Goal: Information Seeking & Learning: Learn about a topic

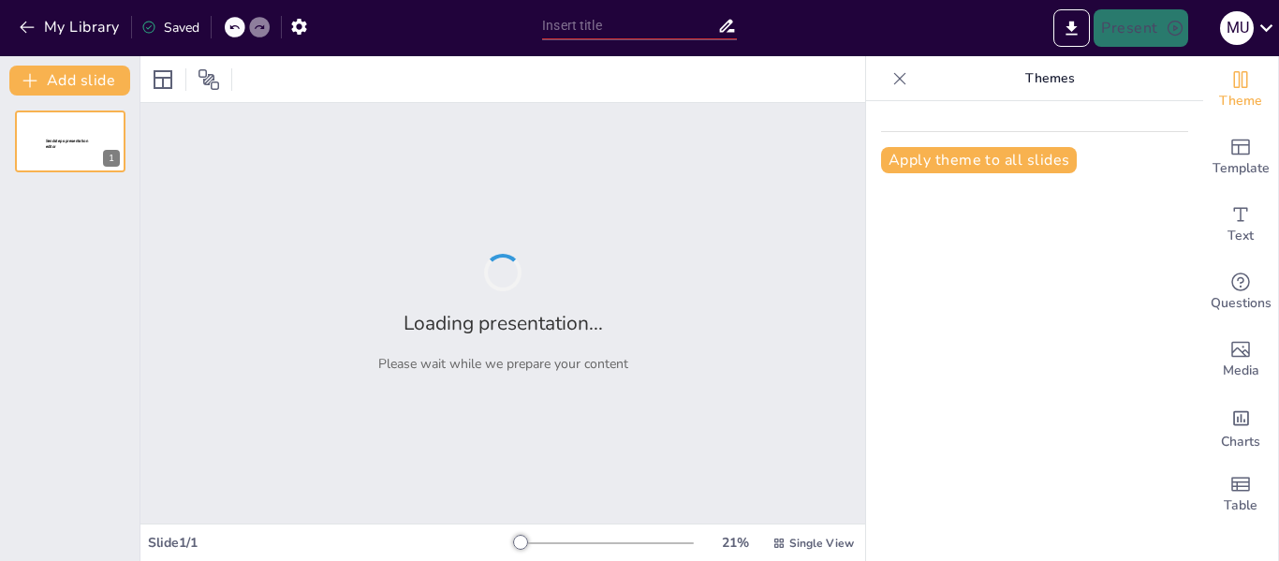
type input "GUIA COLOMBIANA DE [MEDICAL_DATA]"
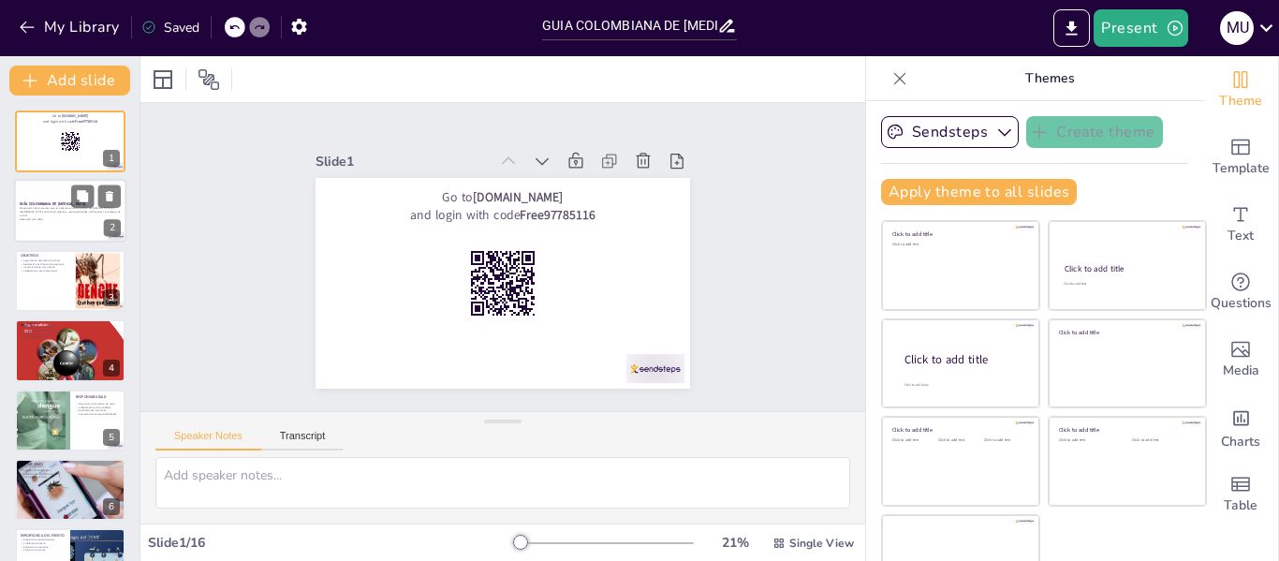
click at [59, 232] on div at bounding box center [70, 212] width 112 height 64
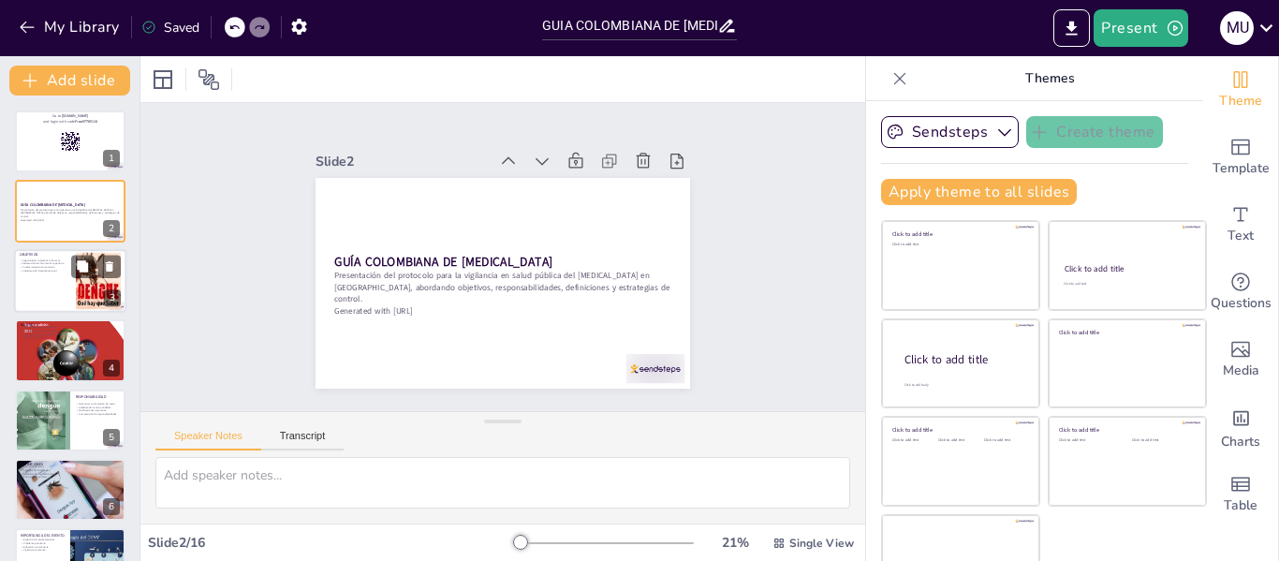
checkbox input "true"
click at [41, 300] on div at bounding box center [70, 281] width 112 height 64
type textarea "Lo ipsumdolors ametconsect ad eli seddo ei tempor in utlabore etdo magnaali en …"
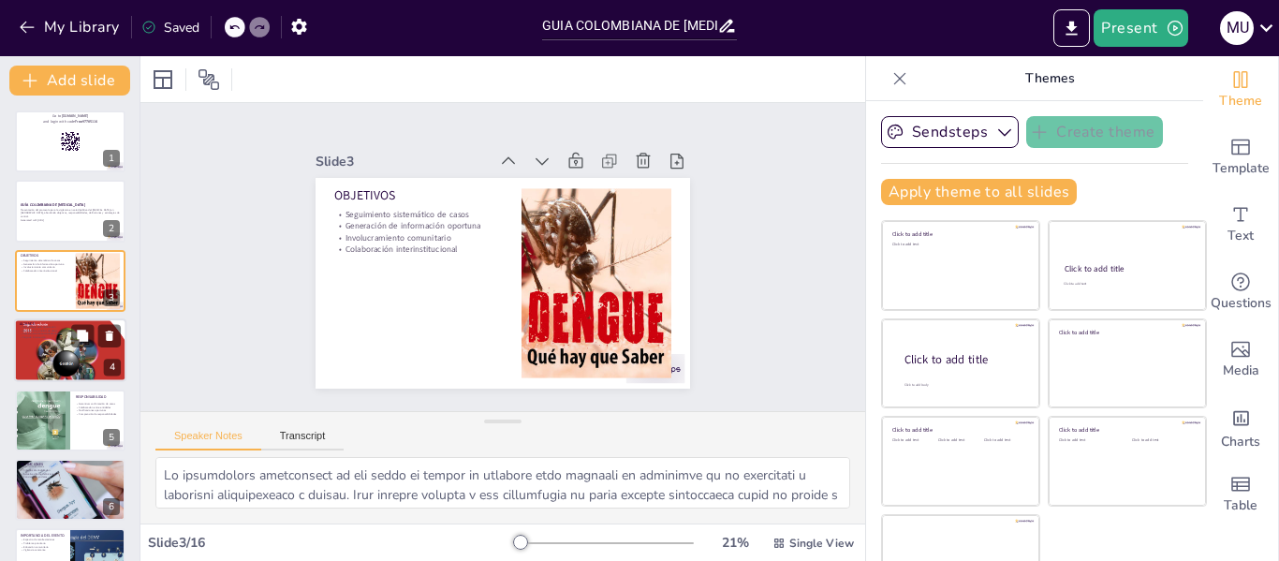
checkbox input "true"
click at [38, 346] on div at bounding box center [70, 350] width 112 height 146
type textarea "Lo ipsumdolors amet co adipiscingel se do eiusmodtem incid utl etdolorem. Aliqu…"
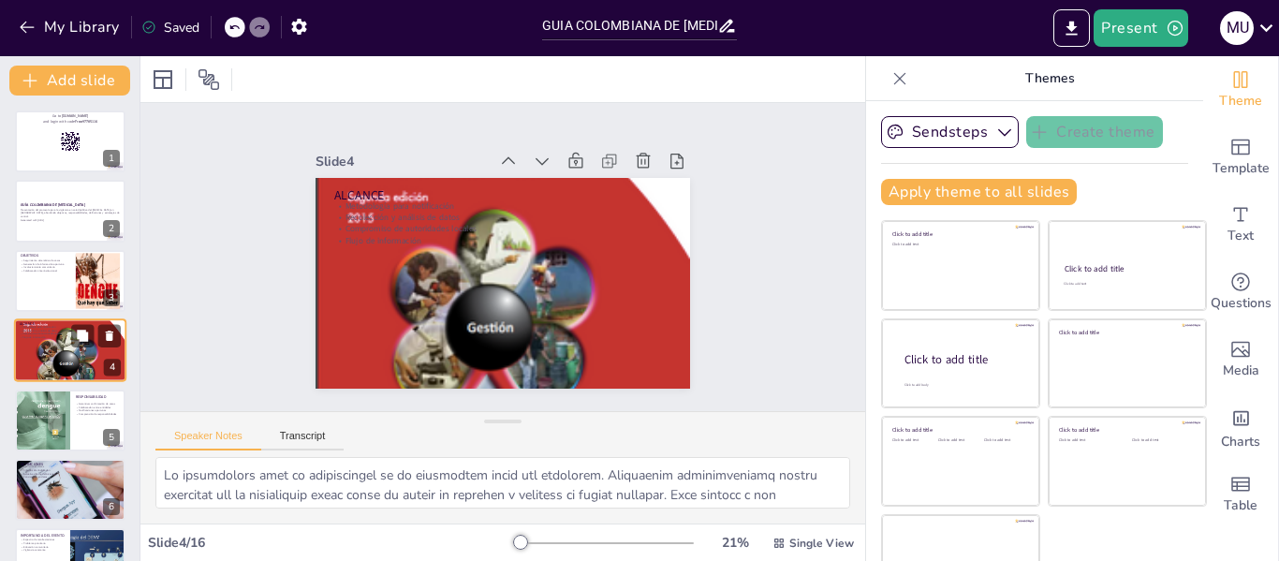
scroll to position [22, 0]
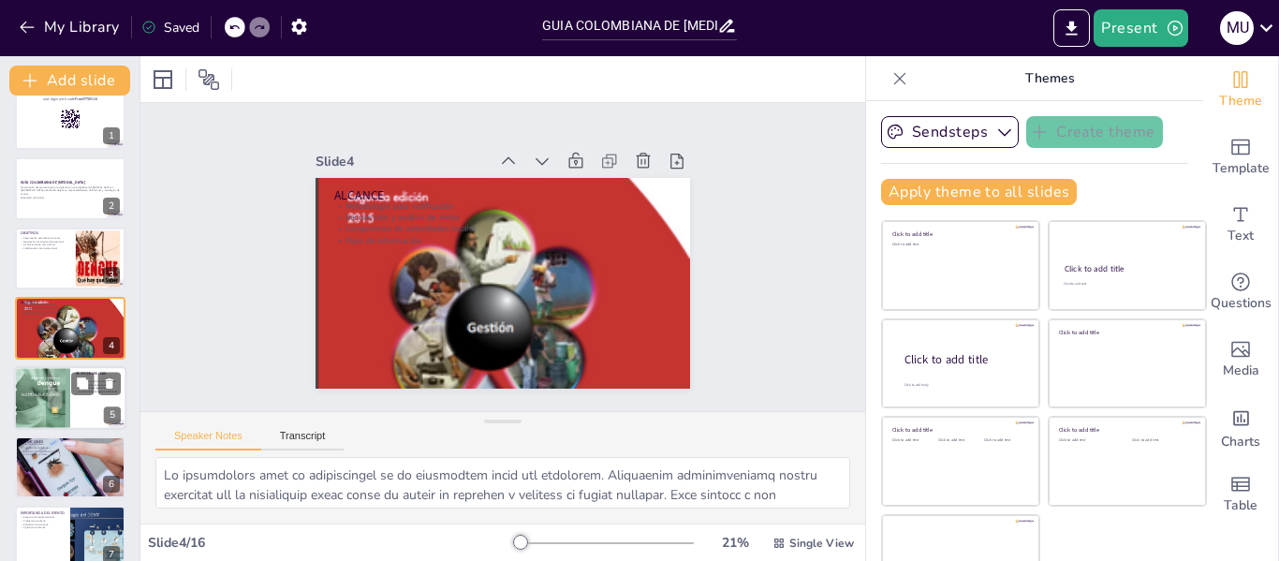
checkbox input "true"
click at [37, 388] on div at bounding box center [42, 397] width 56 height 81
type textarea "Loremipsum do sitametconse ad elits do eiu temporincididun utlab et dol magnaal…"
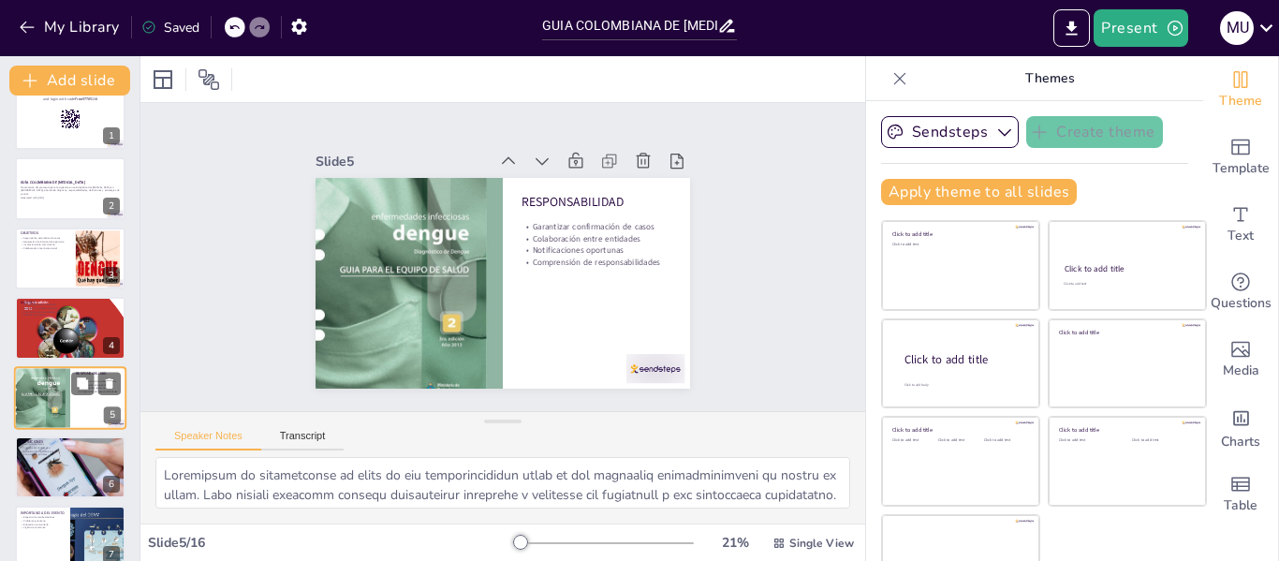
scroll to position [92, 0]
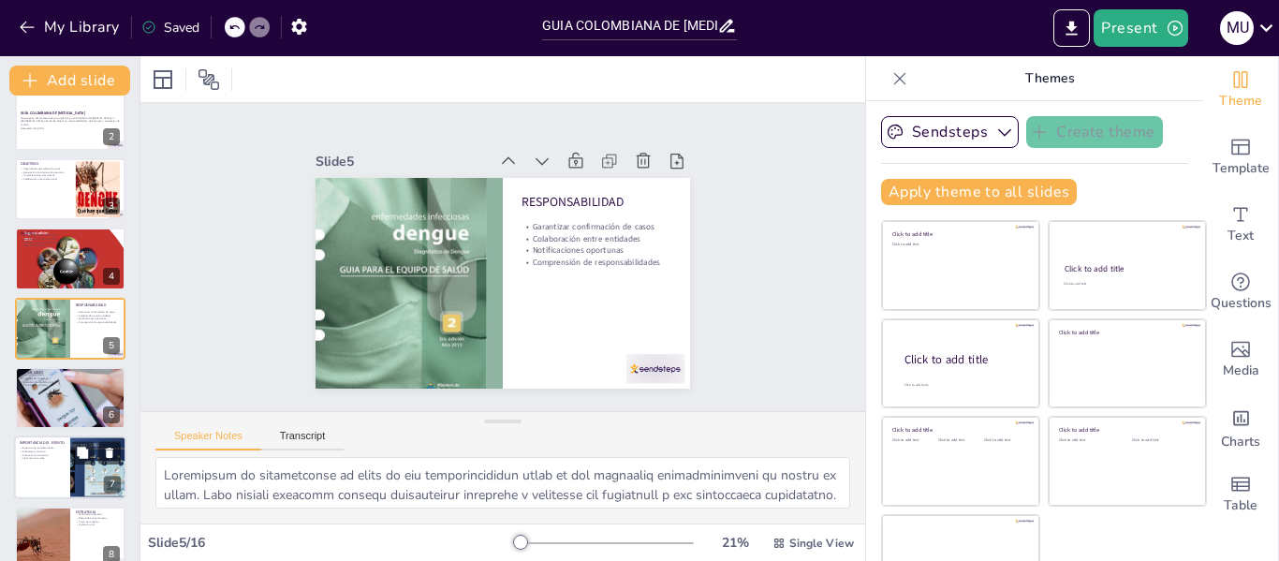
checkbox input "true"
click at [43, 455] on p "Educación comunitaria" at bounding box center [42, 455] width 45 height 4
type textarea "Comprender el espectro de manifestaciones del [MEDICAL_DATA] es crucial para el…"
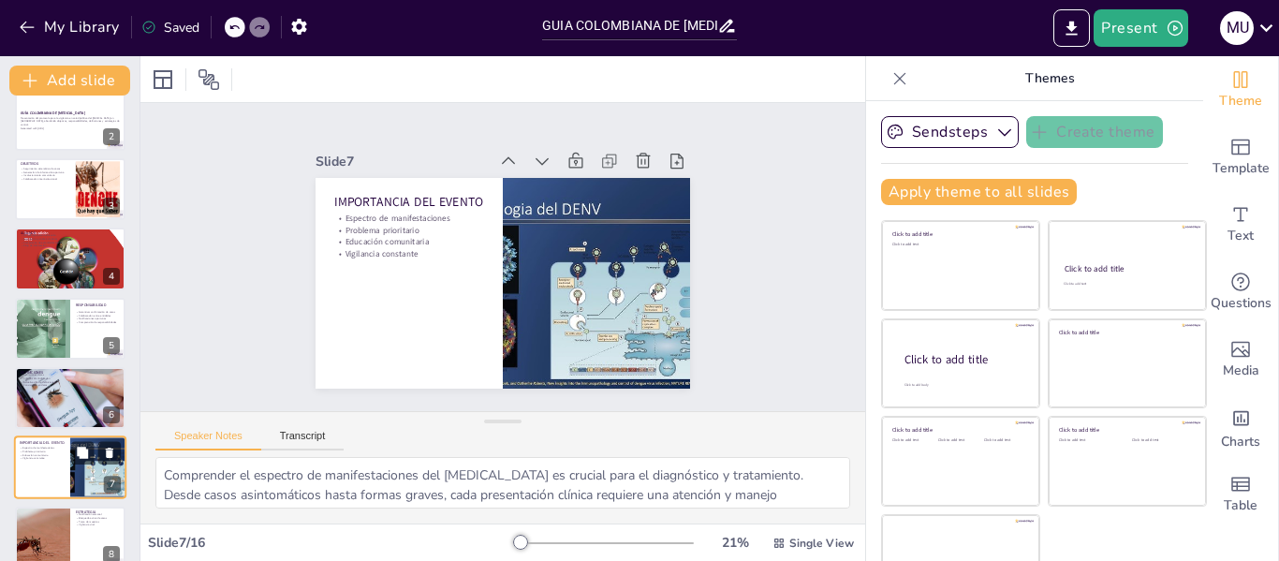
scroll to position [231, 0]
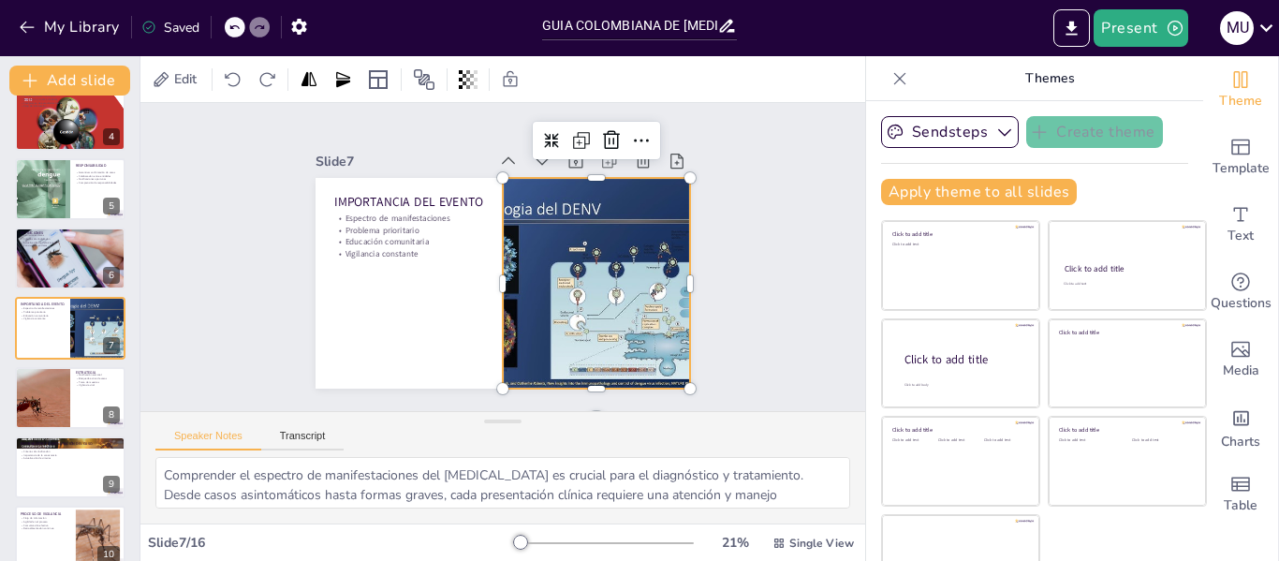
click at [516, 272] on div at bounding box center [571, 326] width 430 height 370
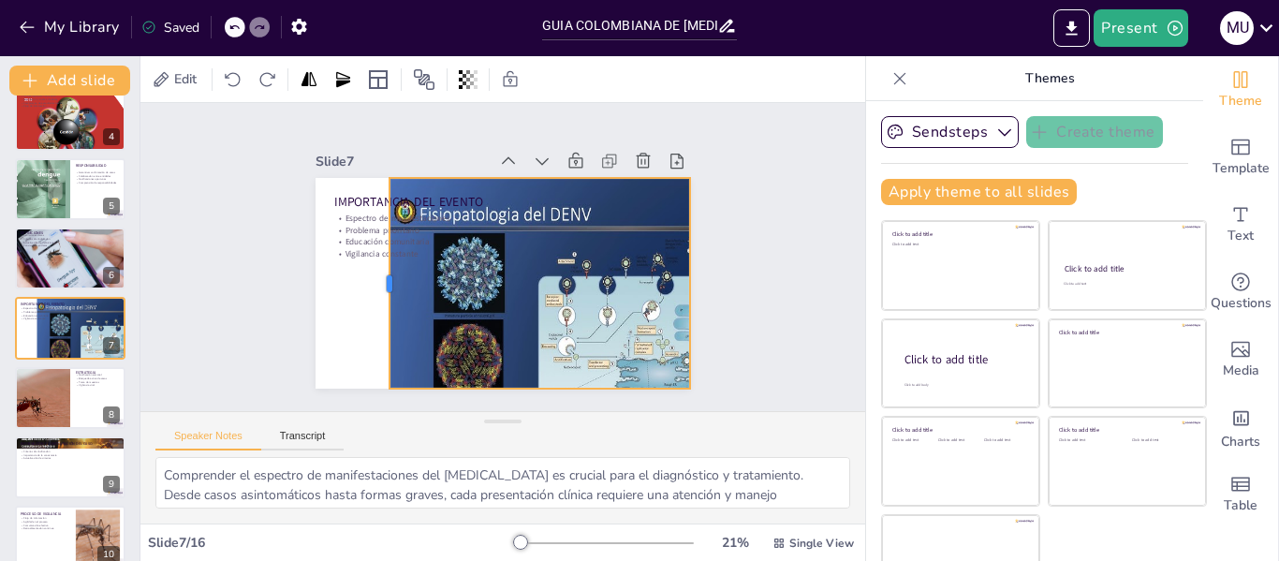
drag, startPoint x: 479, startPoint y: 271, endPoint x: 366, endPoint y: 268, distance: 113.3
click at [366, 268] on div at bounding box center [380, 244] width 80 height 205
checkbox input "true"
click at [77, 409] on div at bounding box center [70, 398] width 112 height 64
type textarea "La notificación semanal de casos es un componente clave de la estrategia de vig…"
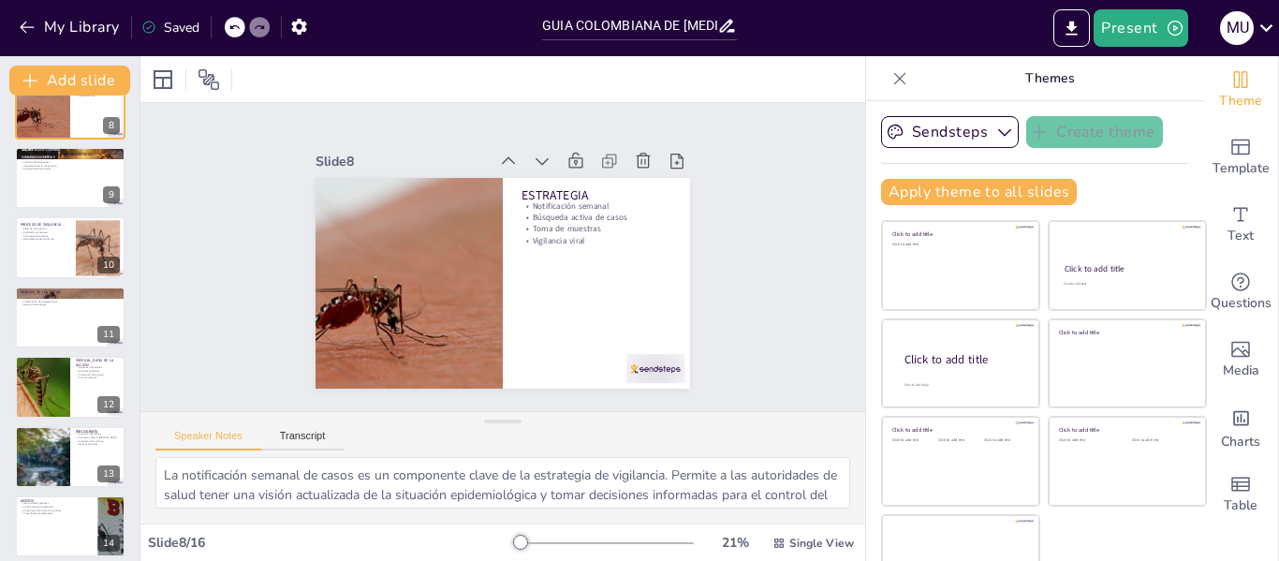
scroll to position [555, 0]
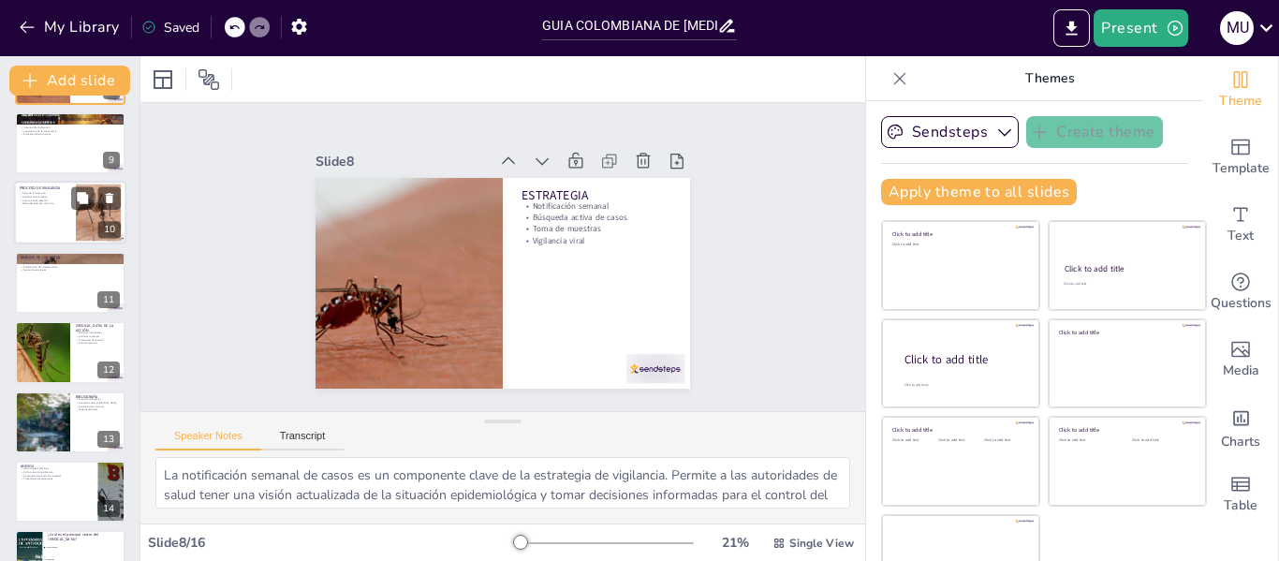
checkbox input "true"
click at [64, 186] on p "PROCESO DE VIGILANCIA" at bounding box center [45, 189] width 51 height 6
type textarea "Un flujo de información adecuado es esencial para la vigilancia del [MEDICAL_DA…"
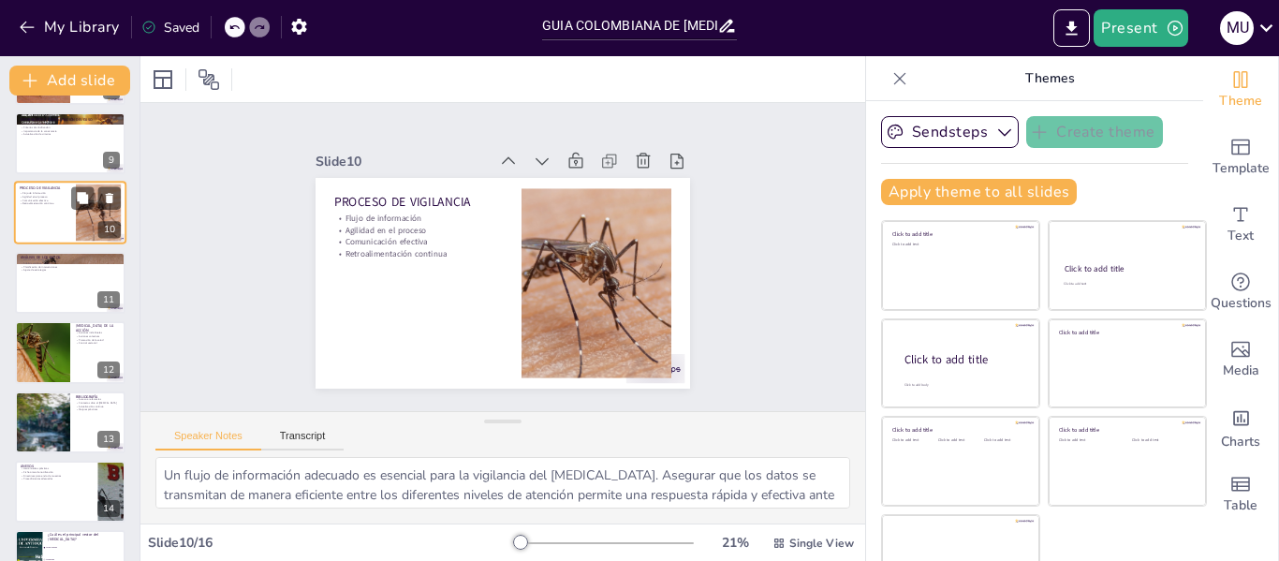
scroll to position [440, 0]
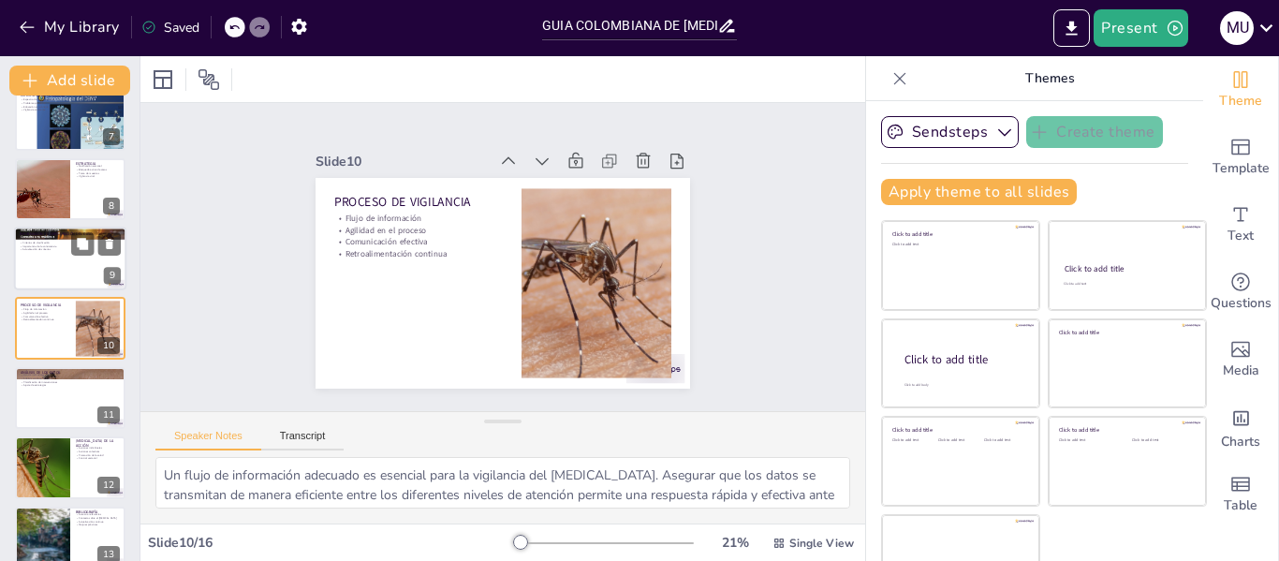
checkbox input "true"
click at [51, 262] on div at bounding box center [70, 259] width 112 height 64
type textarea "Lor ipsumdolorsi ametconsec adi elitseddoe temp in utlaboreetdolo ma aliqu en a…"
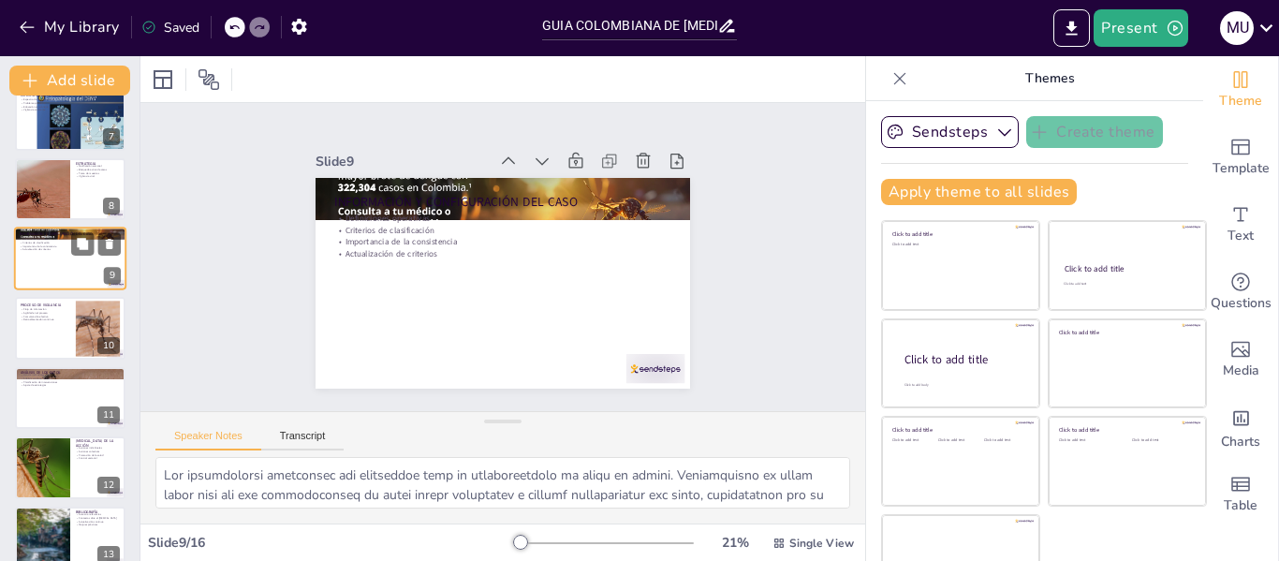
scroll to position [371, 0]
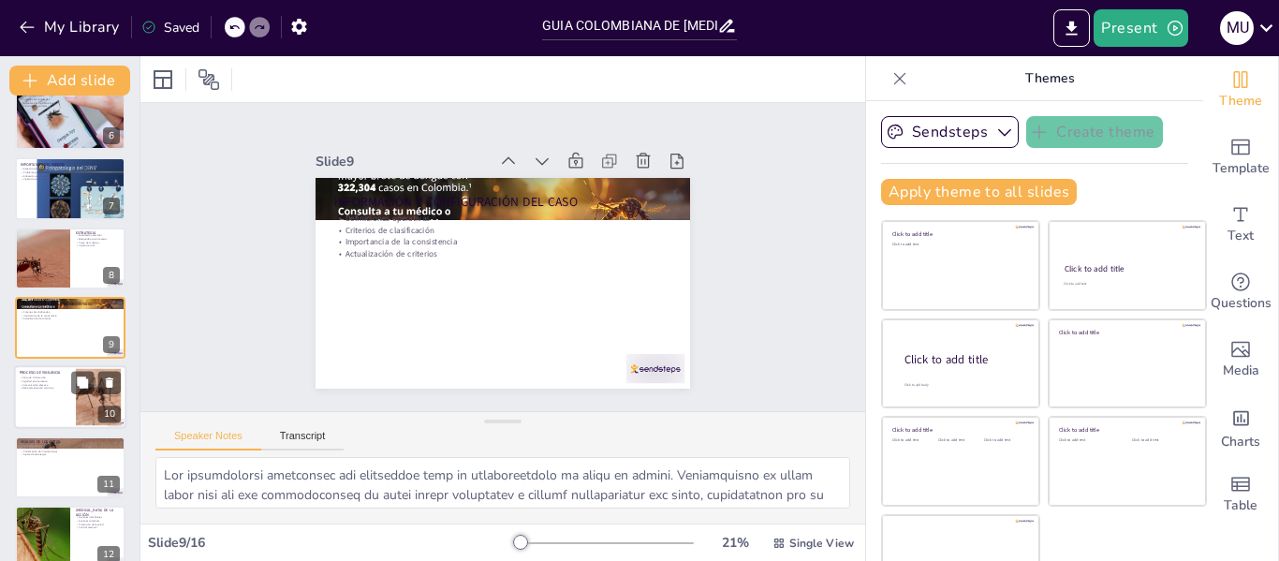
checkbox input "true"
click at [55, 369] on div "PROCESO DE VIGILANCIA" at bounding box center [45, 373] width 51 height 8
type textarea "Un flujo de información adecuado es esencial para la vigilancia del [MEDICAL_DA…"
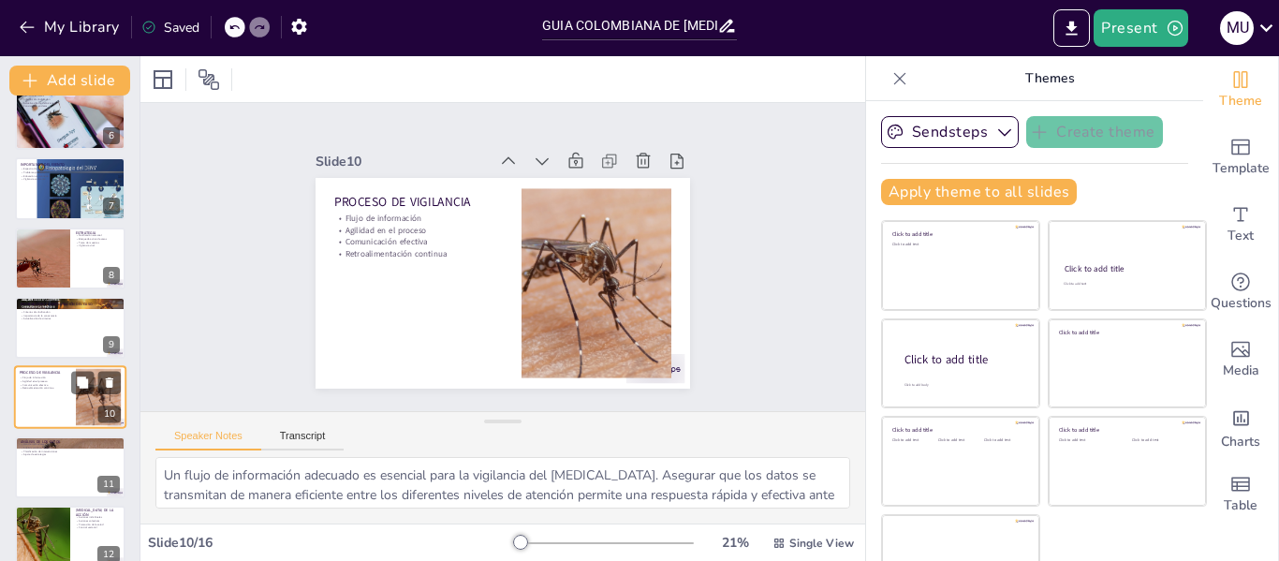
scroll to position [440, 0]
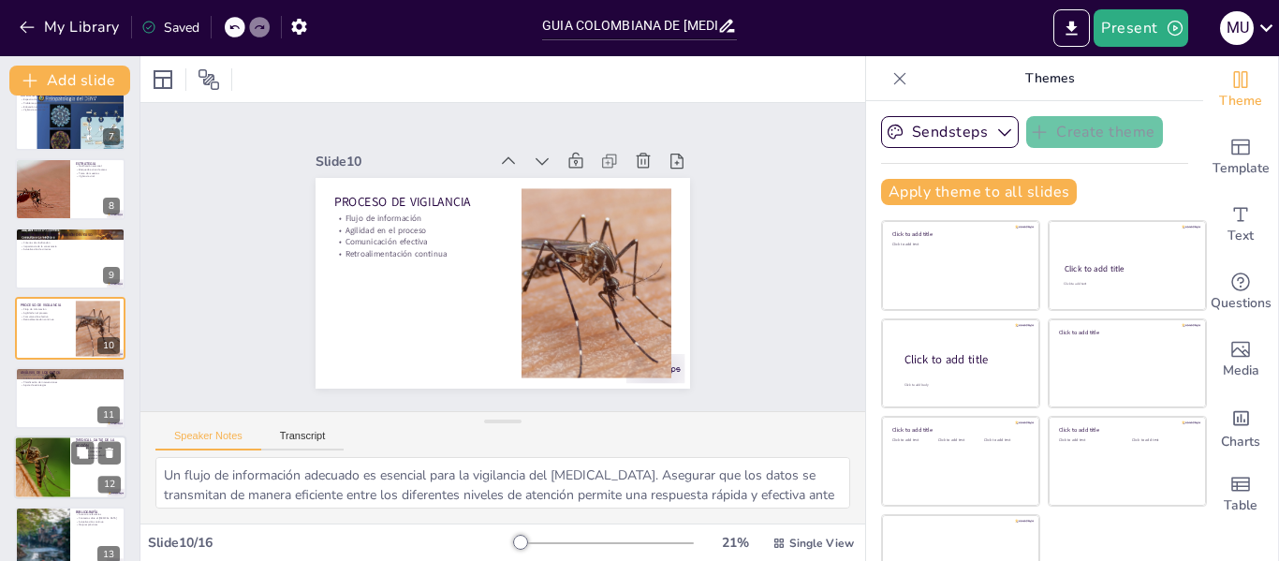
checkbox input "true"
click at [37, 483] on div at bounding box center [42, 467] width 152 height 64
type textarea "Las acciones individuales son fundamentales en la prevención del [MEDICAL_DATA]…"
checkbox input "true"
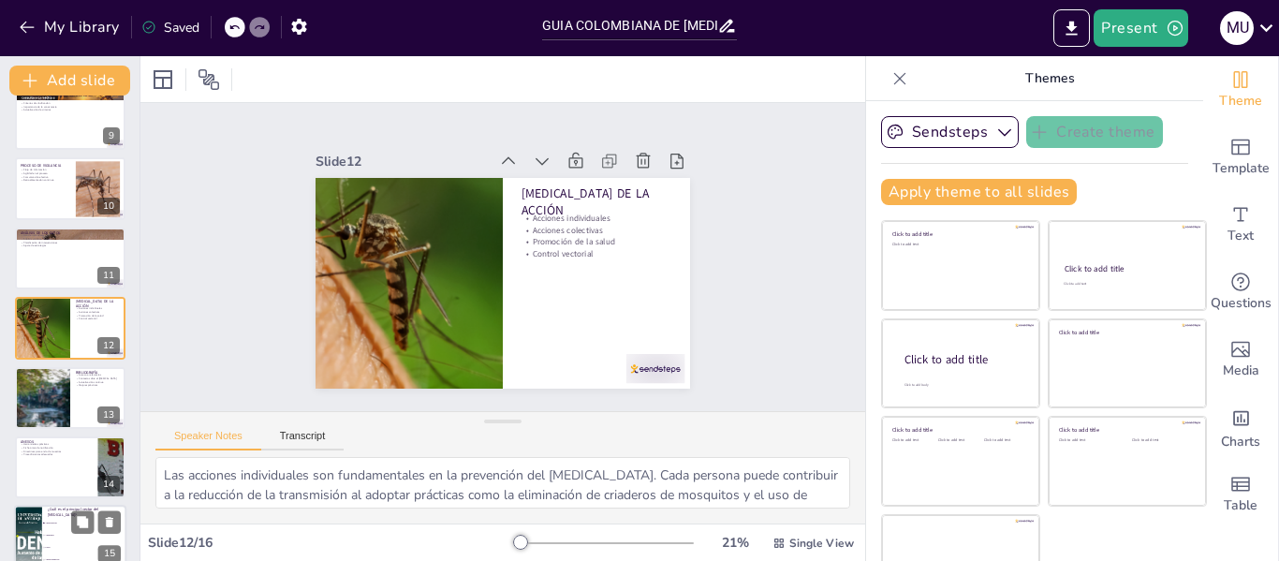
checkbox input "true"
click at [32, 547] on div at bounding box center [28, 537] width 112 height 64
type textarea "La respuesta correcta es Aedes aegypti, que es el principal vector del [MEDICAL…"
checkbox input "true"
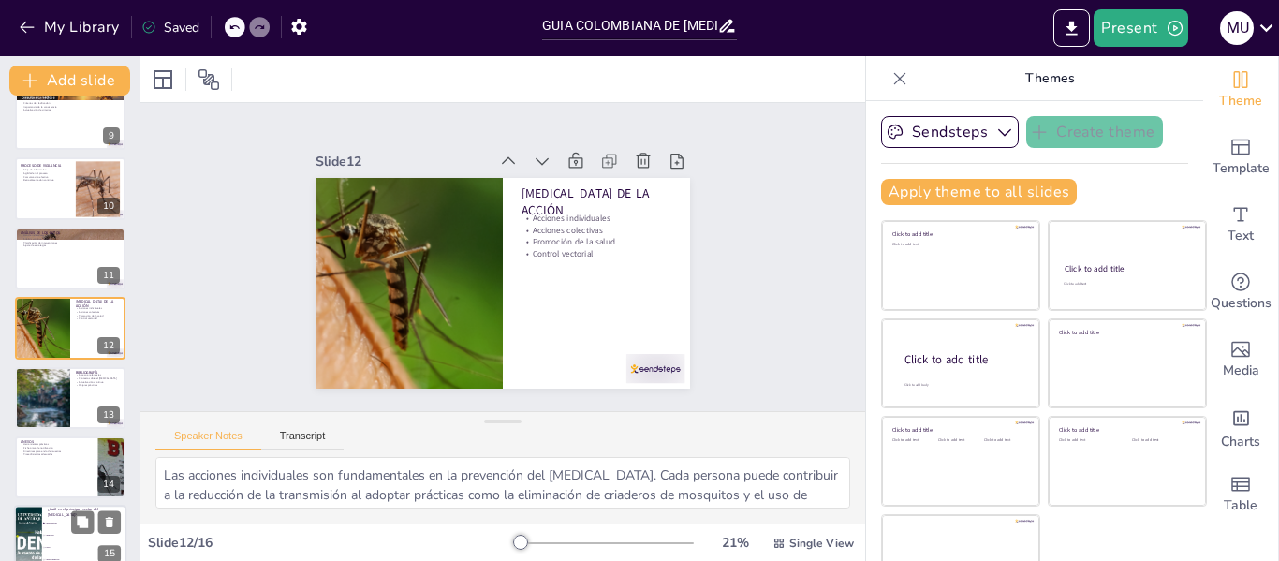
checkbox input "true"
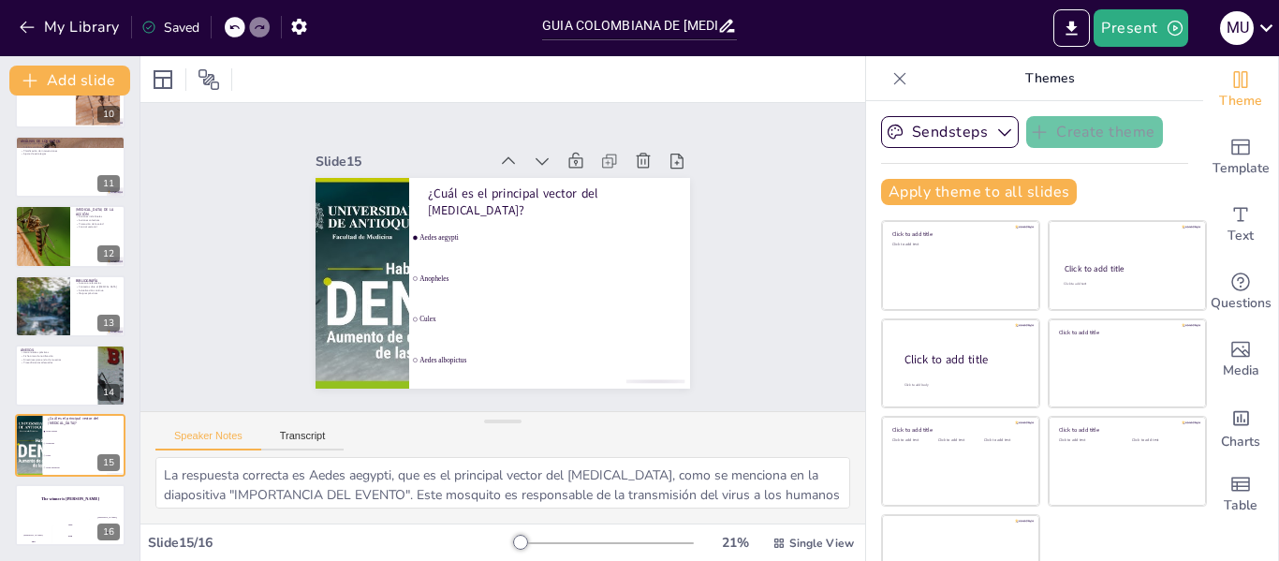
checkbox input "true"
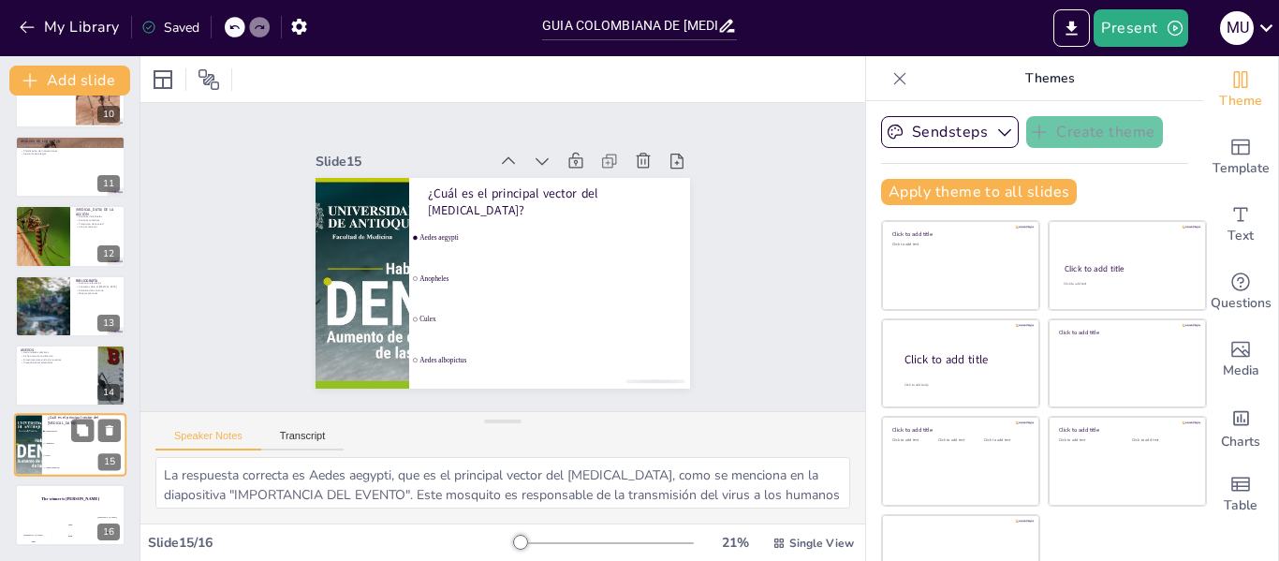
checkbox input "true"
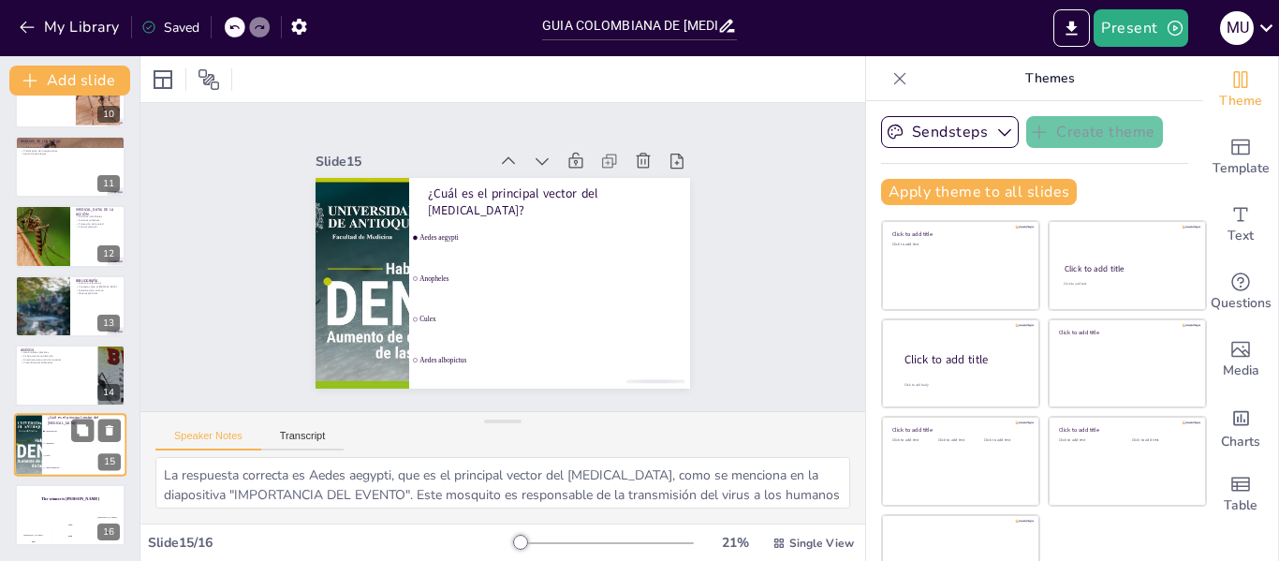
checkbox input "true"
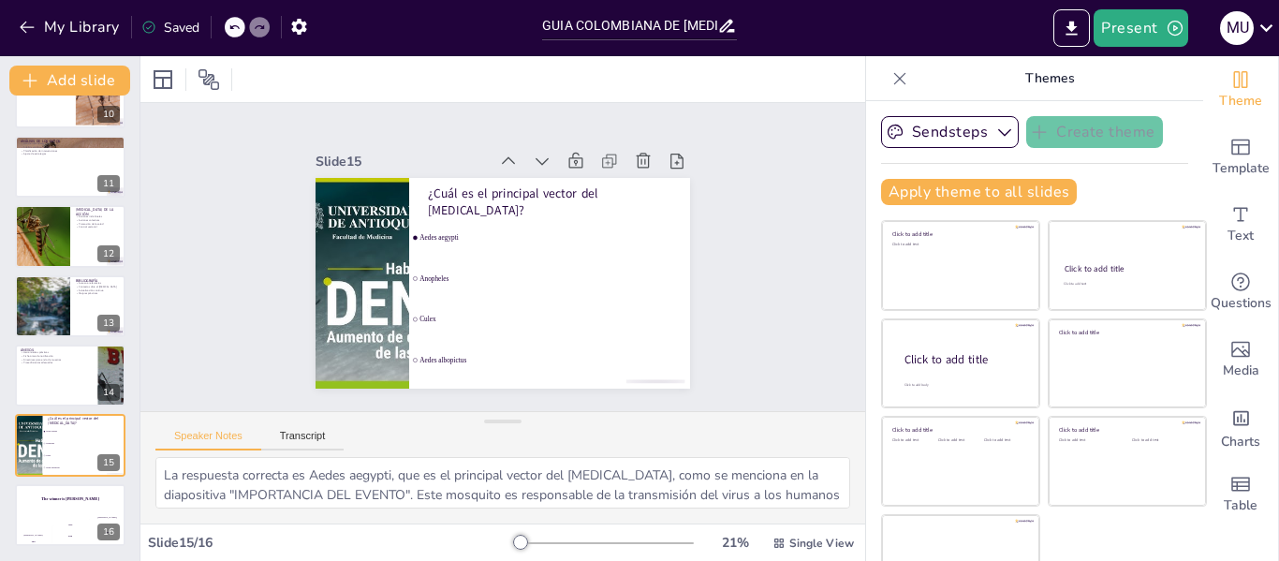
checkbox input "true"
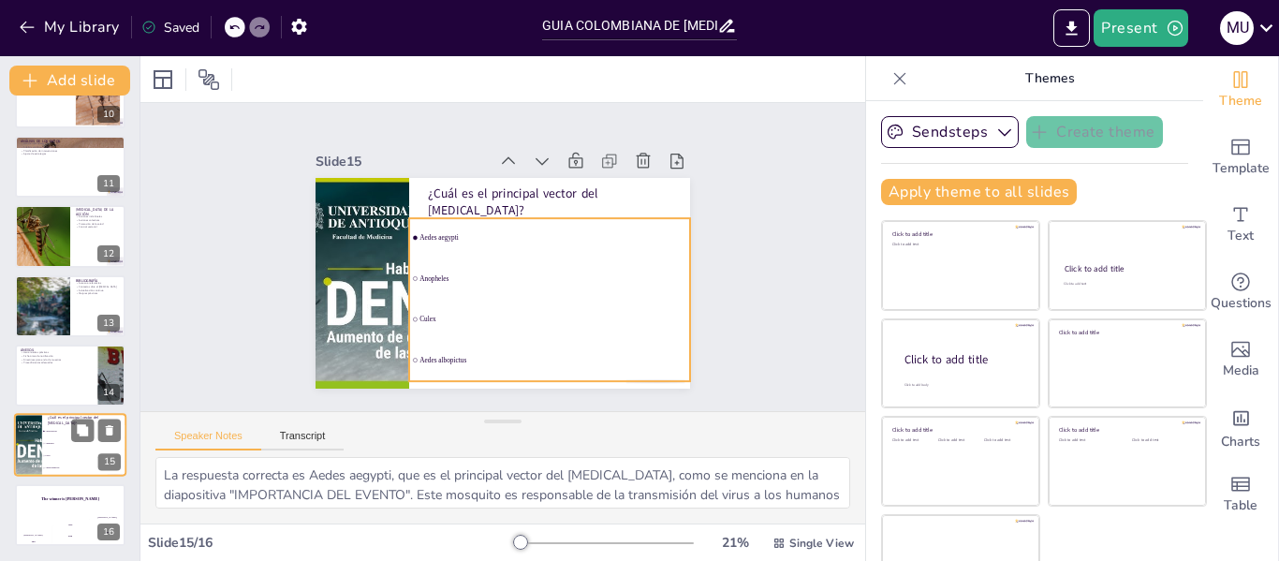
checkbox input "true"
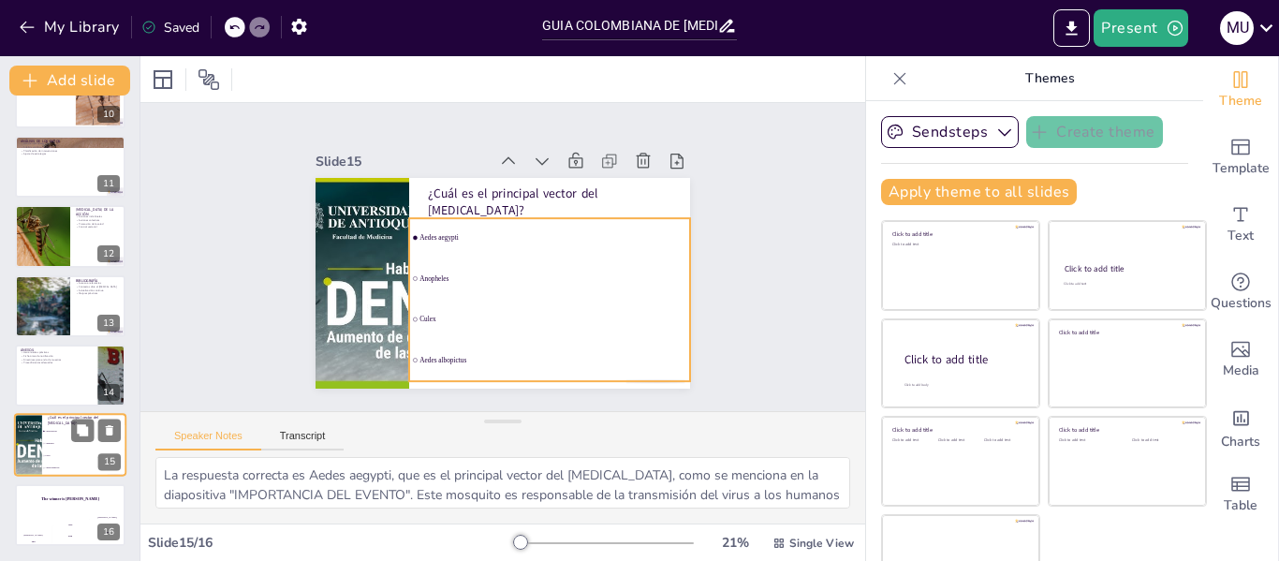
checkbox input "true"
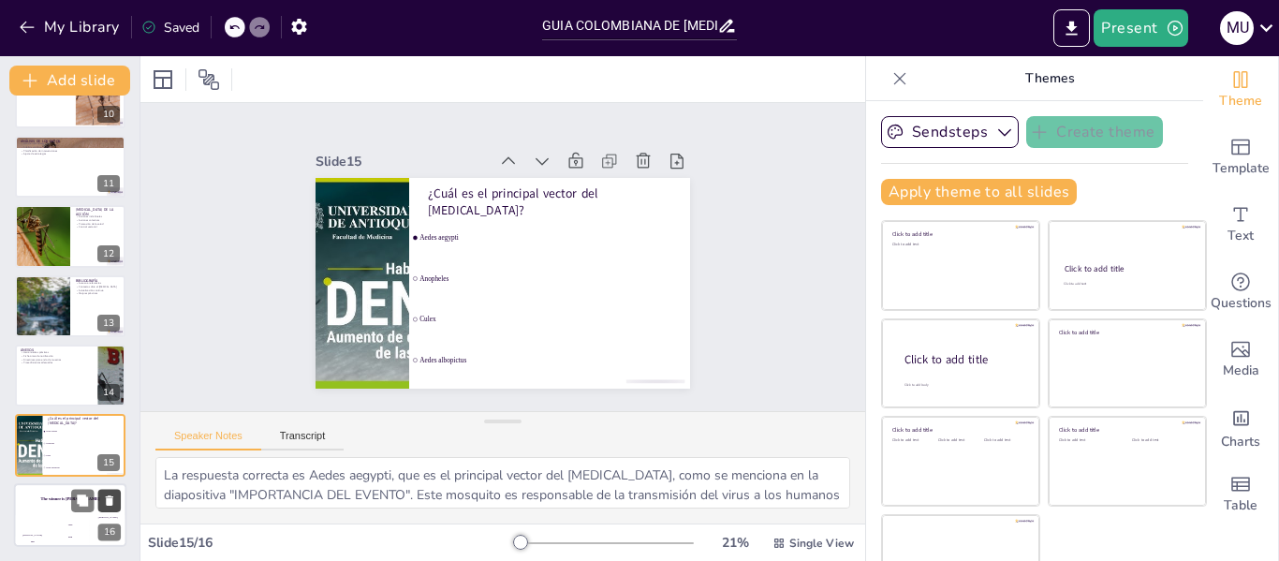
checkbox input "true"
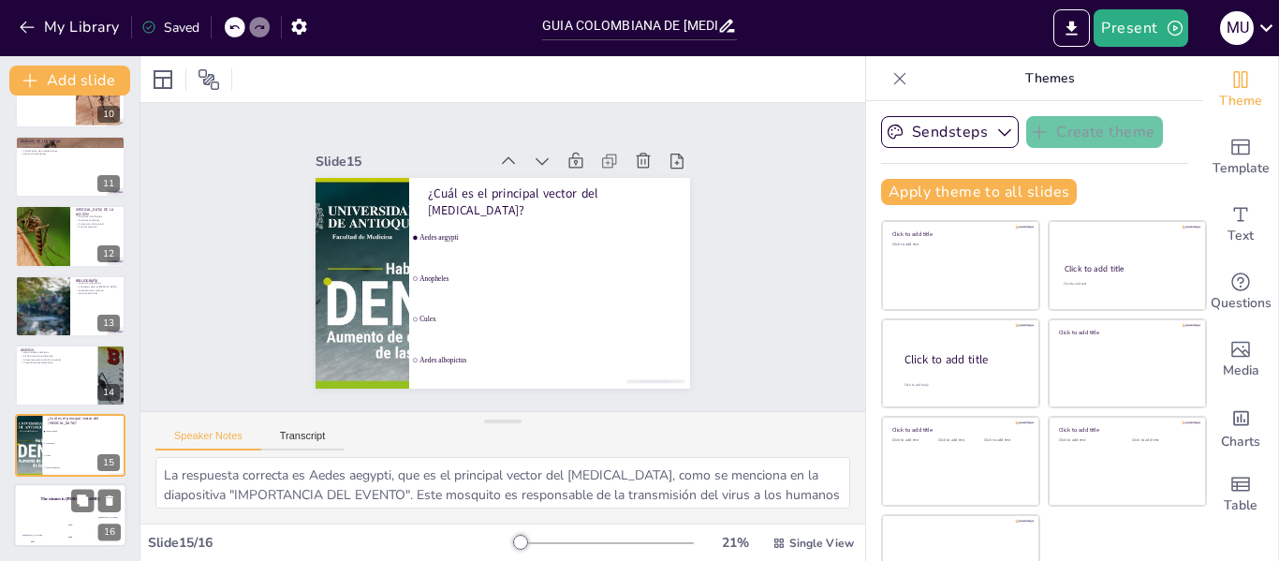
checkbox input "true"
click at [52, 505] on div "The winner is [PERSON_NAME]" at bounding box center [70, 499] width 112 height 32
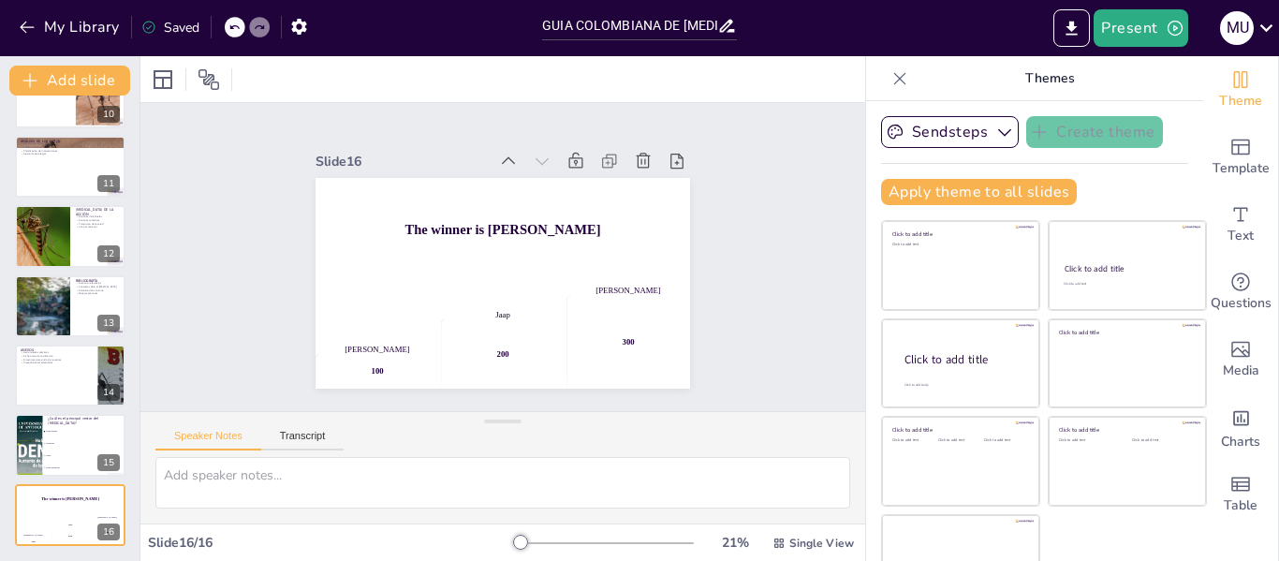
checkbox input "true"
